Goal: Information Seeking & Learning: Stay updated

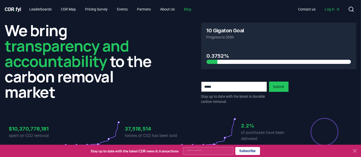
click at [194, 11] on link "Blog" at bounding box center [187, 9] width 15 height 9
click at [193, 8] on link "Blog" at bounding box center [187, 9] width 15 height 9
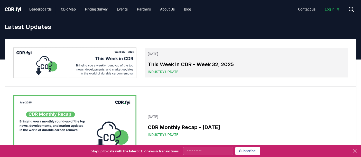
click at [168, 68] on h3 "This Week in CDR - Week 32, 2025" at bounding box center [246, 65] width 197 height 8
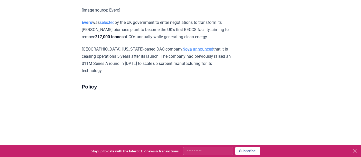
scroll to position [794, 0]
